Goal: Task Accomplishment & Management: Manage account settings

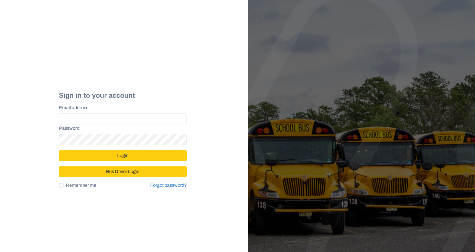
type input "**********"
click at [128, 157] on button "Login" at bounding box center [123, 155] width 128 height 11
type input "**********"
click at [118, 159] on button "Login" at bounding box center [123, 155] width 128 height 11
